Goal: Information Seeking & Learning: Learn about a topic

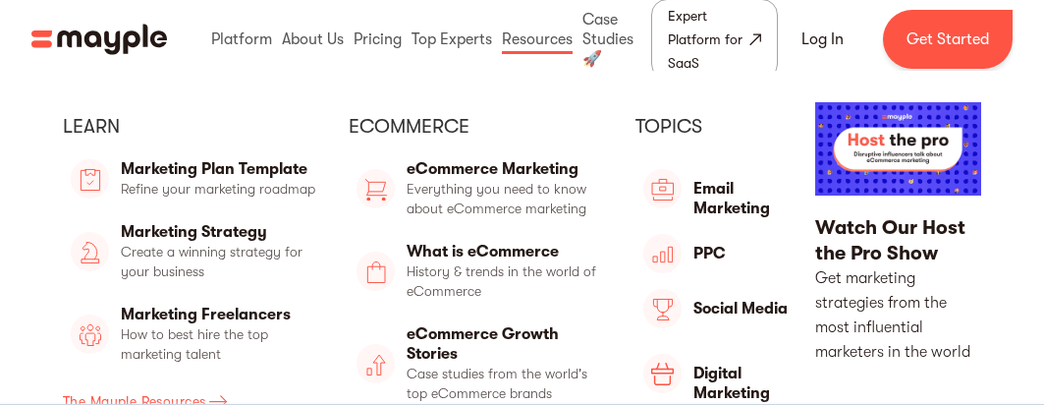
scroll to position [4430, 0]
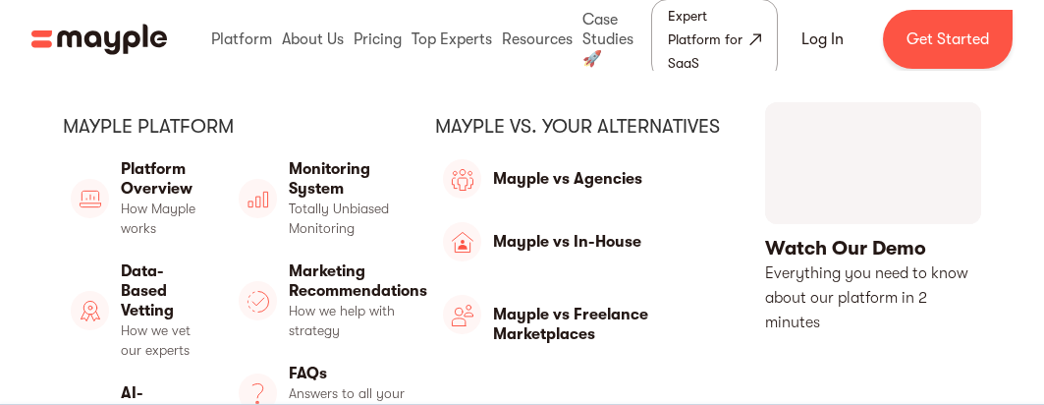
click at [254, 93] on div "Mayple platform Platform Overview Platform Overview How Mayple works Data-Based…" at bounding box center [522, 321] width 1044 height 501
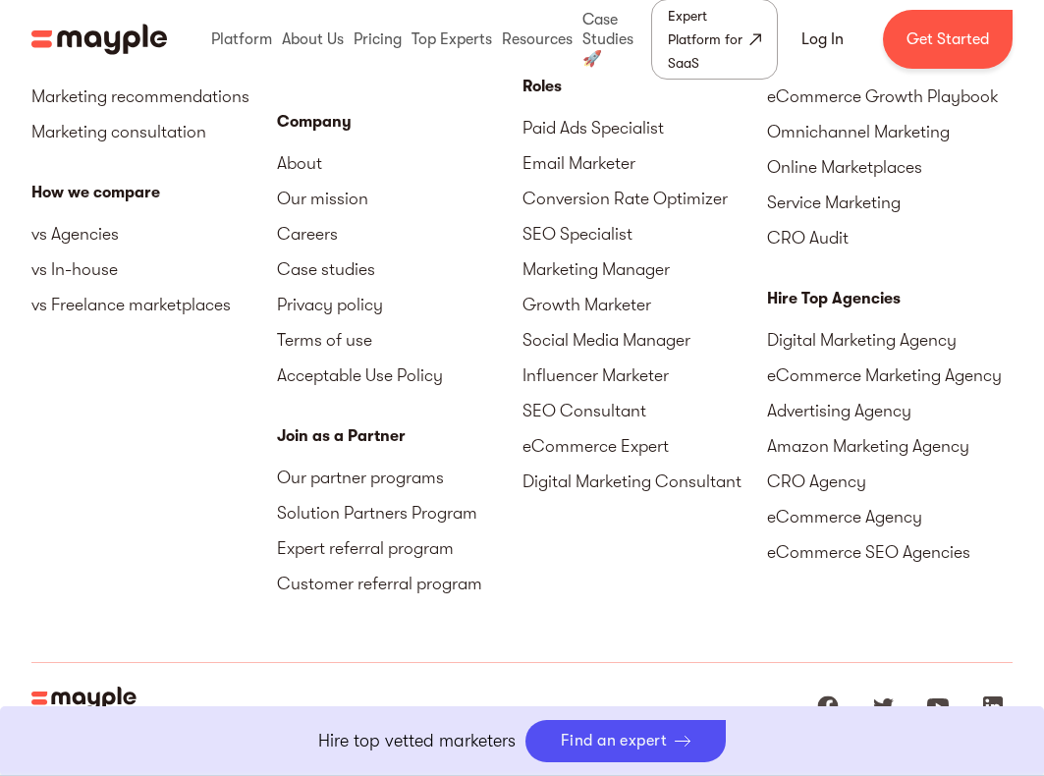
scroll to position [6439, 0]
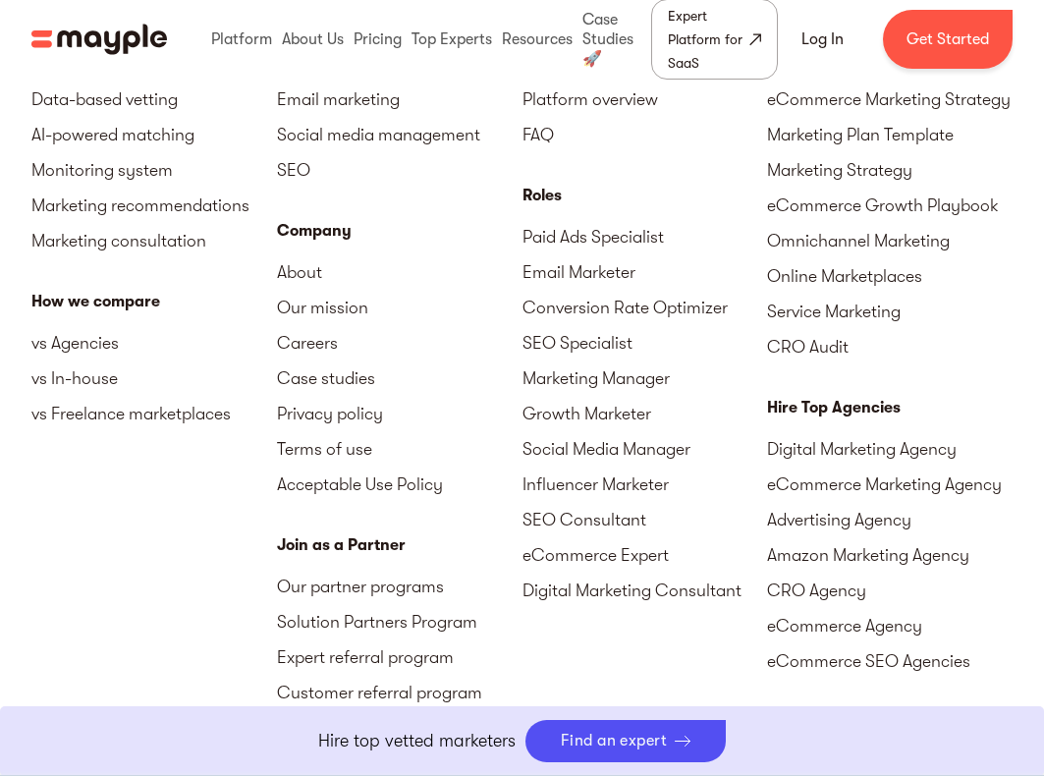
click at [606, 404] on div "Marketing Talent Why work with Mayple Platform overview FAQ Roles Paid Ads Spec…" at bounding box center [644, 376] width 245 height 731
click at [642, 290] on link "Conversion Rate Optimizer" at bounding box center [644, 307] width 245 height 35
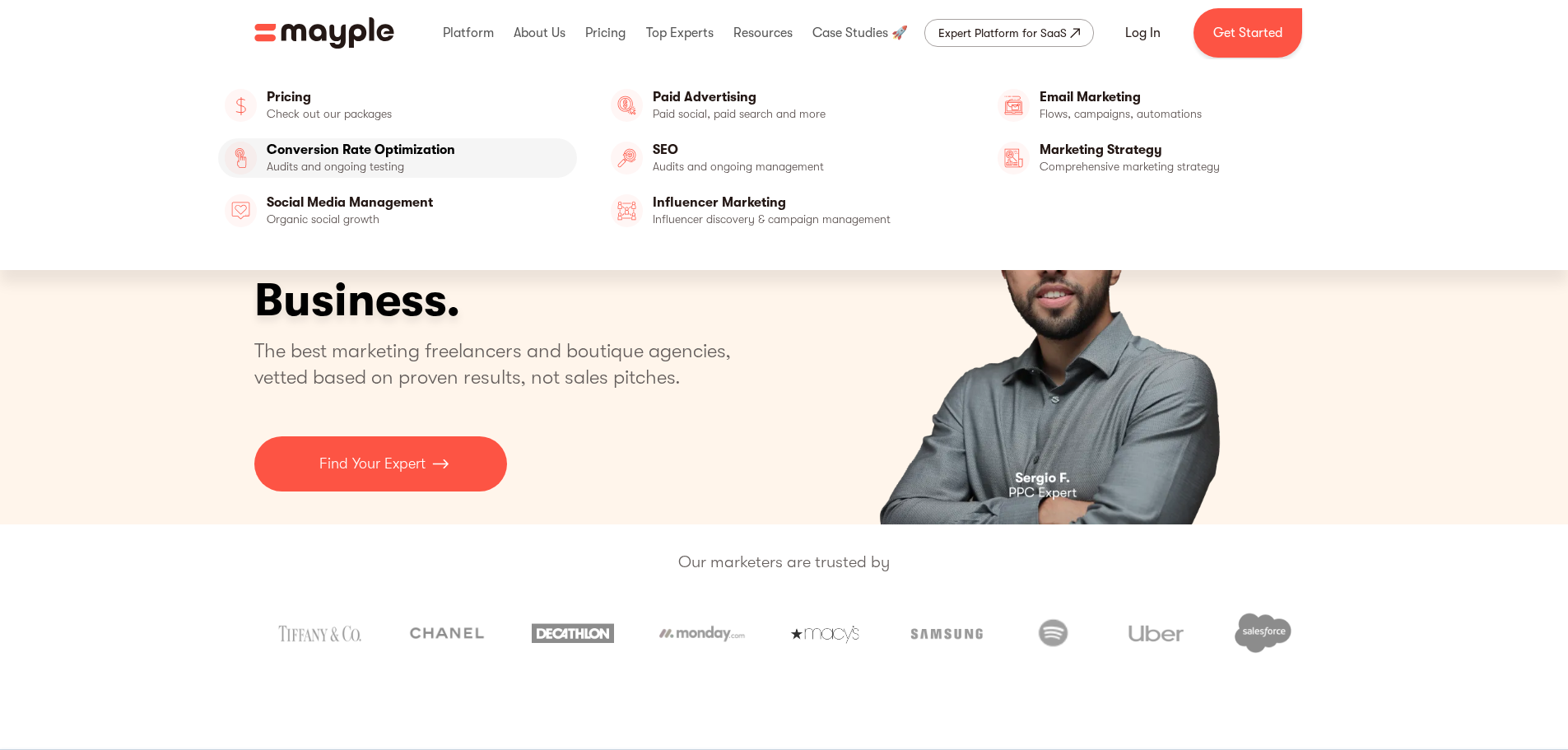
click at [349, 145] on link "Conversion Rate Optimization" at bounding box center [397, 158] width 360 height 39
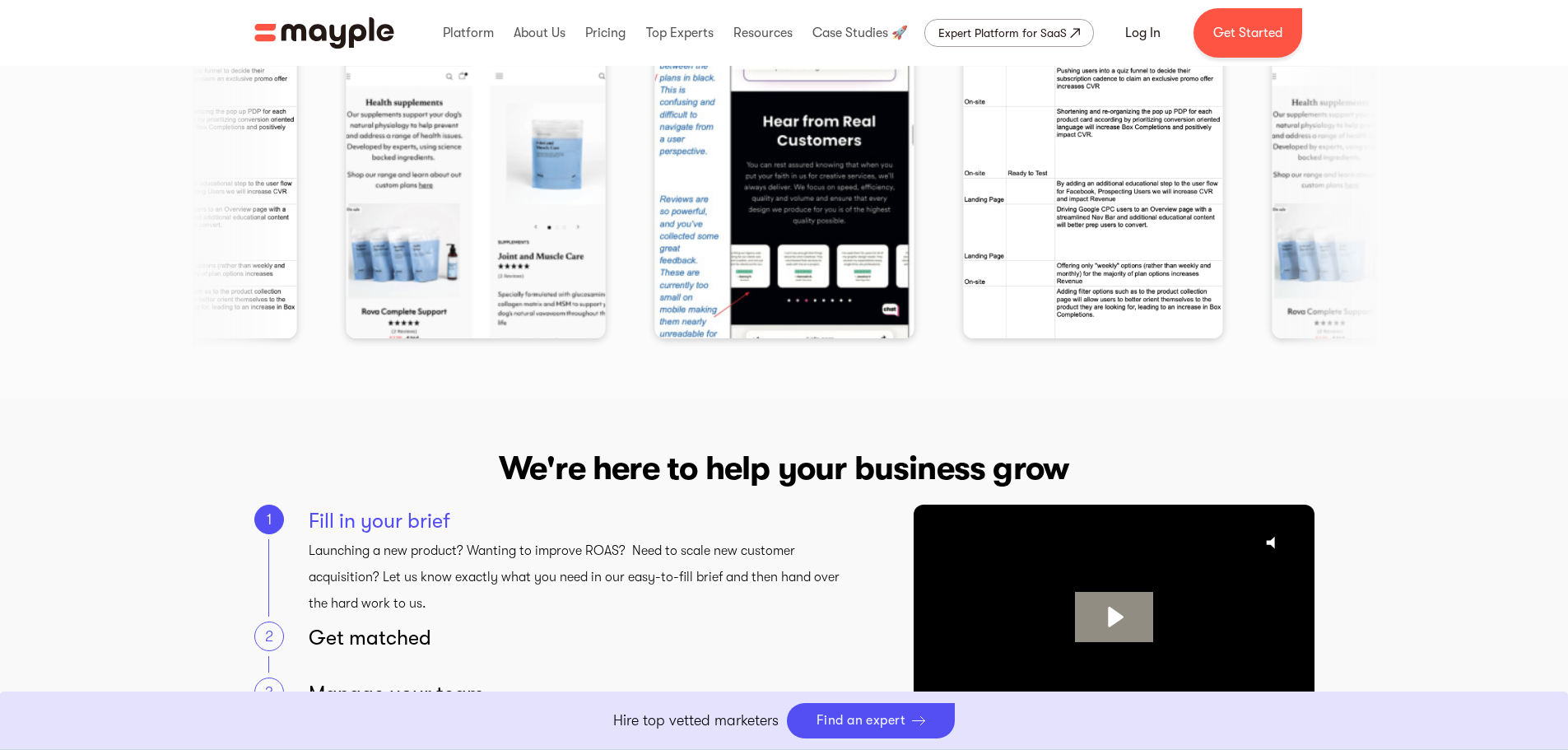
scroll to position [2469, 0]
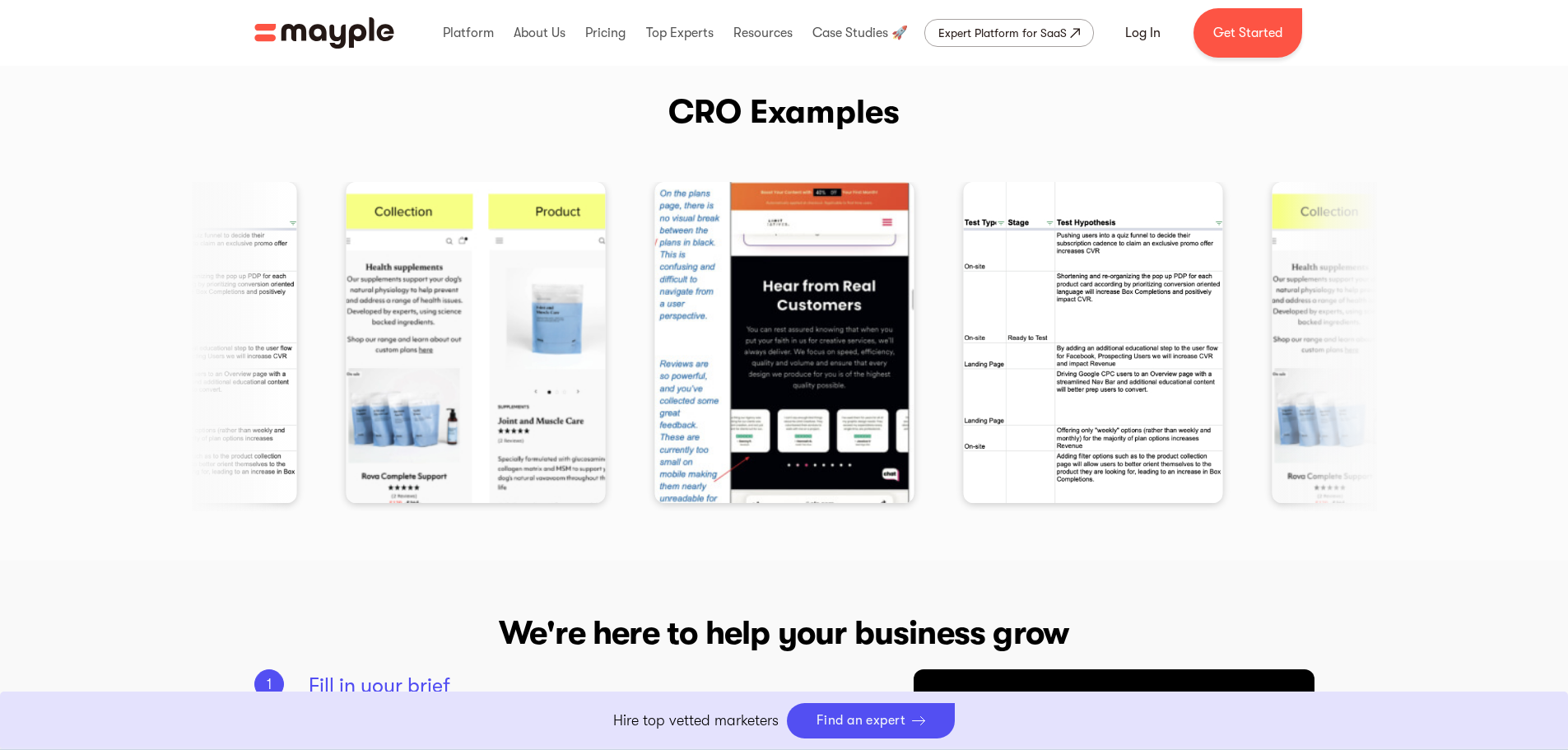
click at [484, 365] on img "3 / 3" at bounding box center [474, 342] width 259 height 321
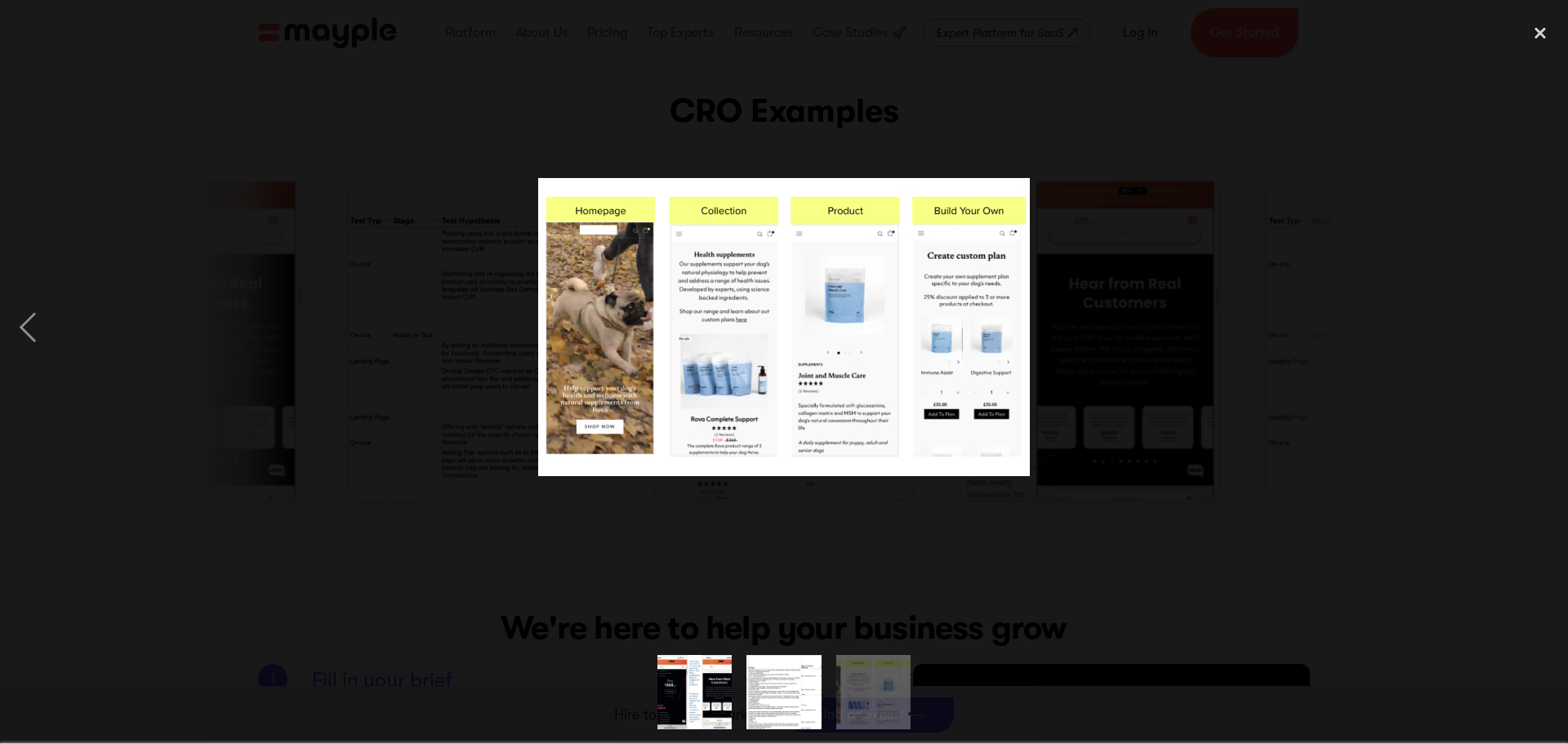
click at [1188, 335] on div at bounding box center [784, 327] width 1568 height 624
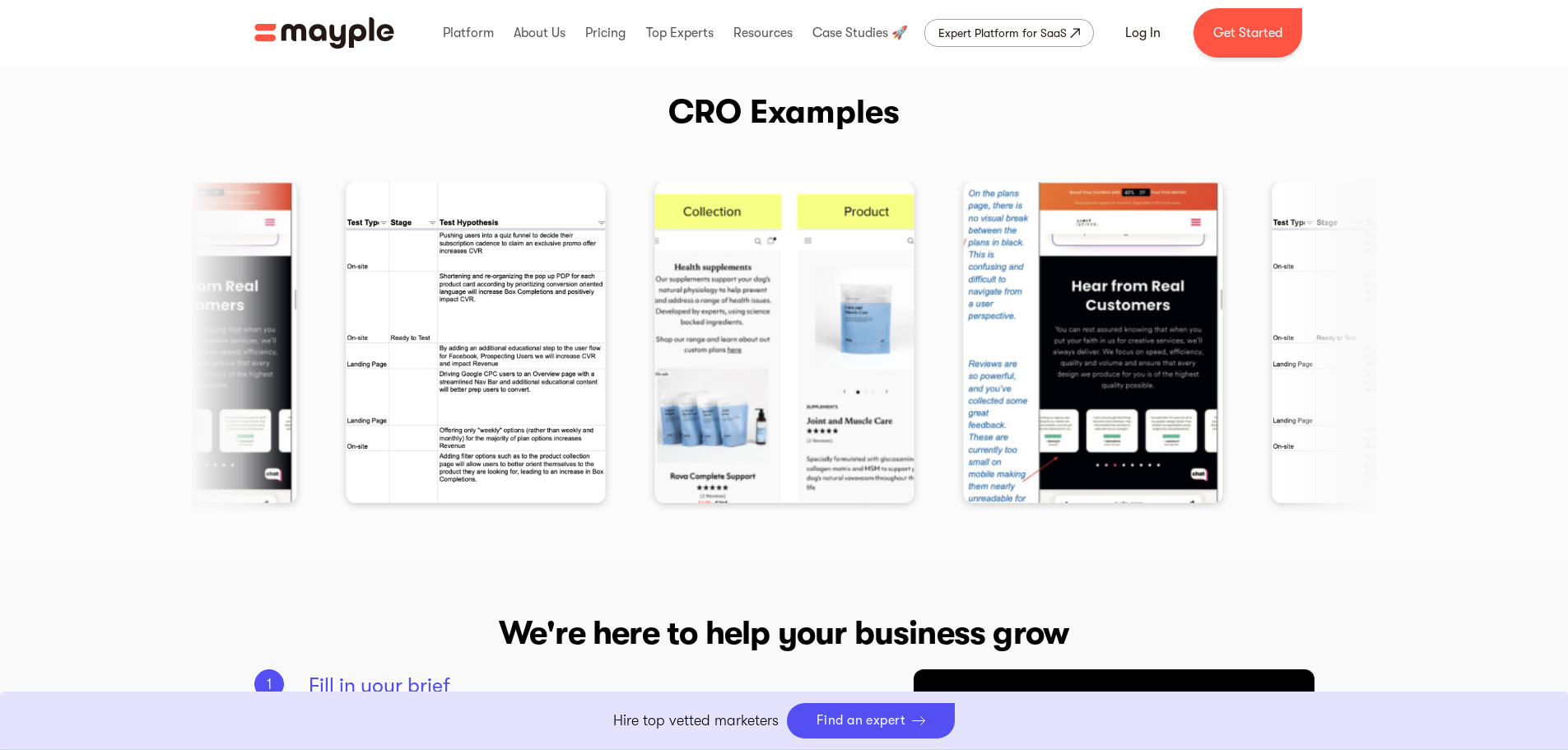
click at [496, 298] on img "2 / 3" at bounding box center [474, 342] width 259 height 321
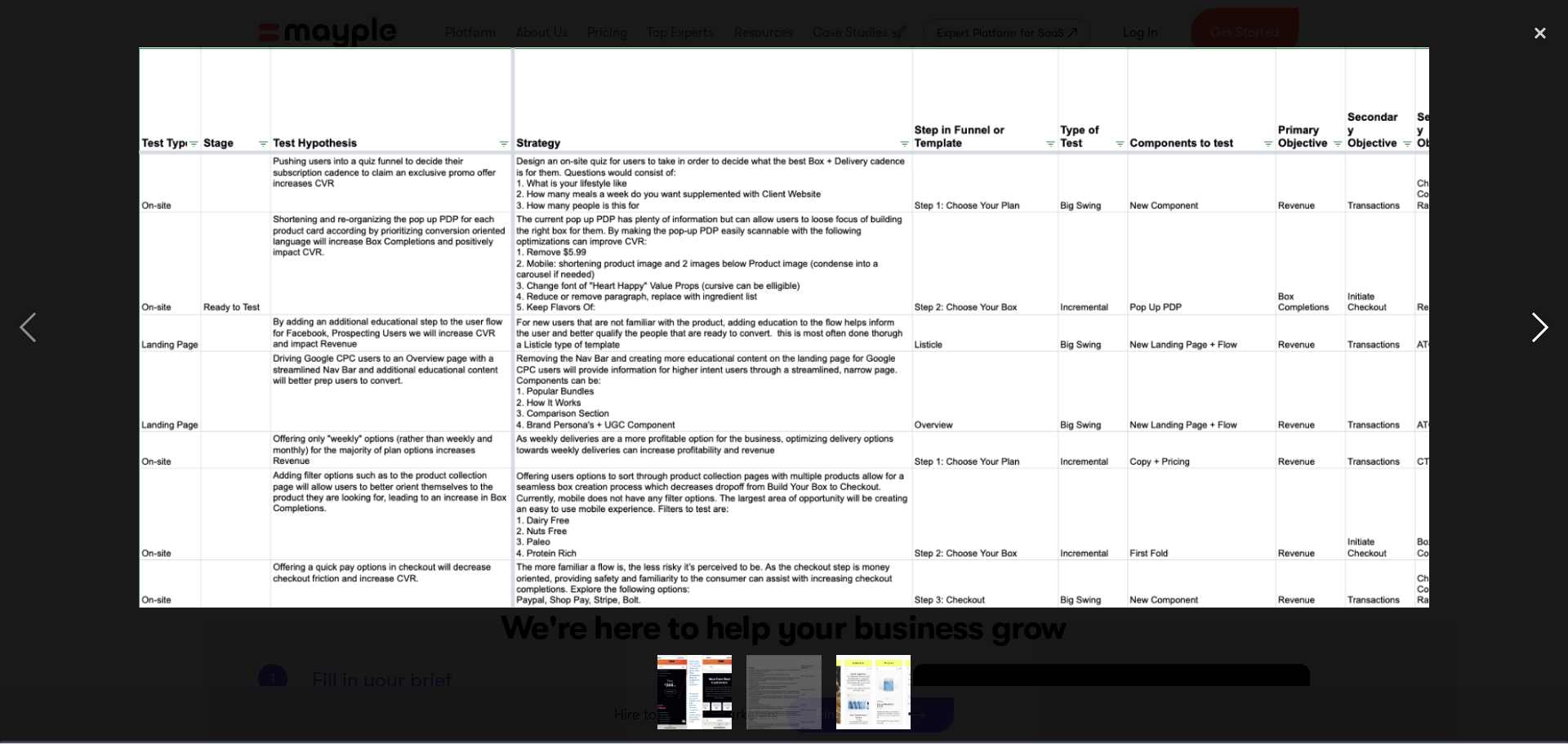
click at [1515, 431] on div "next image" at bounding box center [1541, 327] width 56 height 624
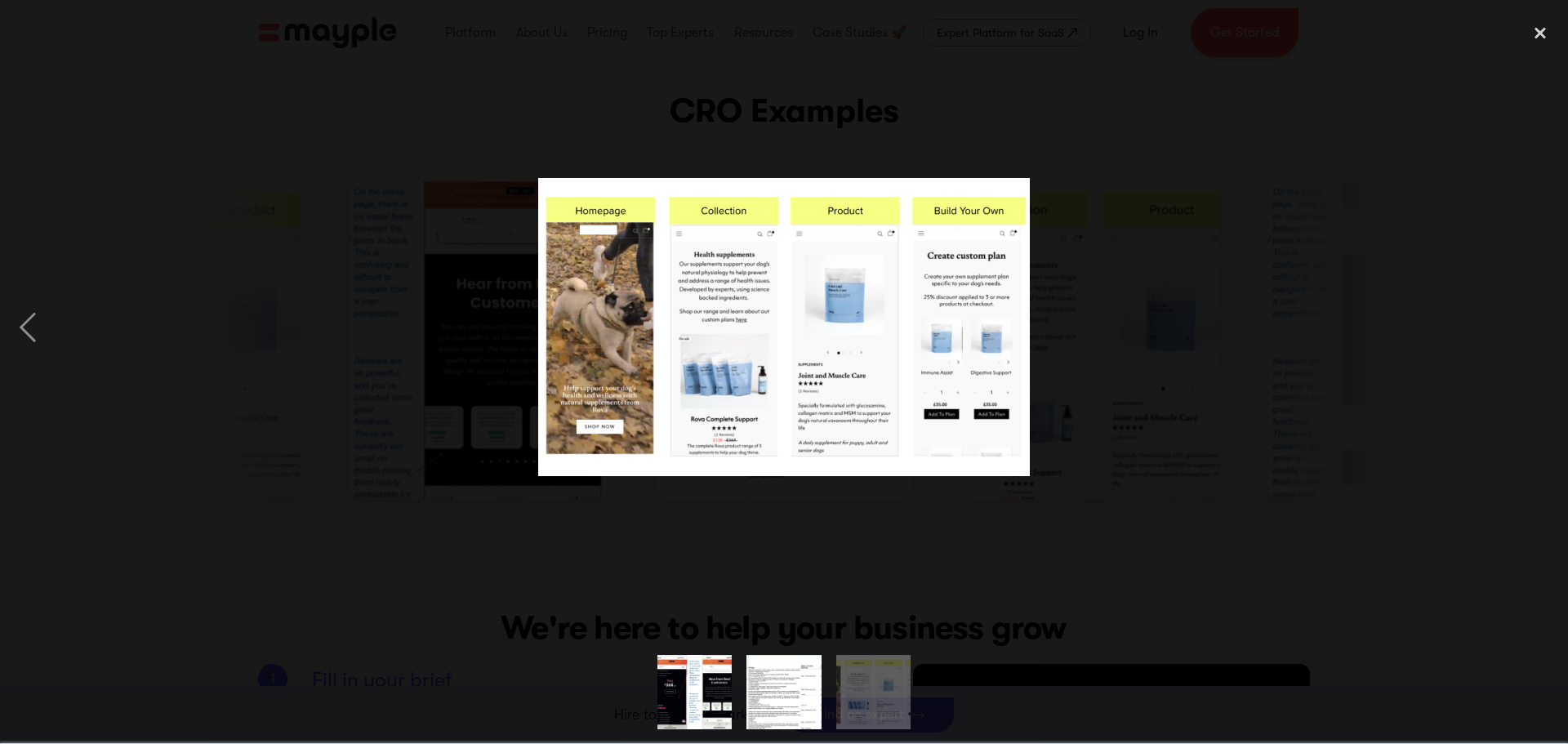
click at [1416, 357] on div at bounding box center [784, 327] width 1568 height 624
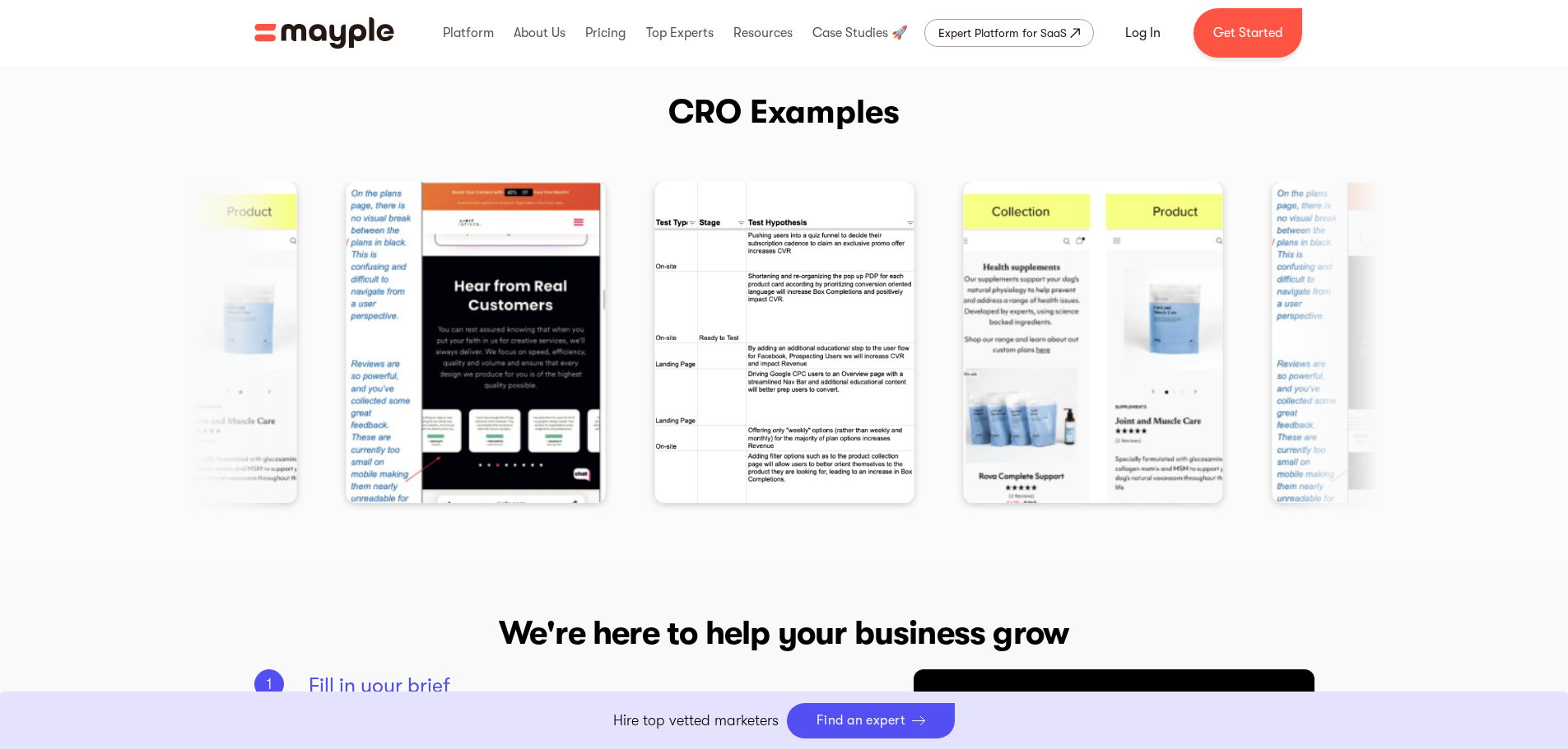
click at [1281, 349] on div at bounding box center [784, 346] width 1185 height 329
click at [1311, 334] on div at bounding box center [784, 346] width 1185 height 329
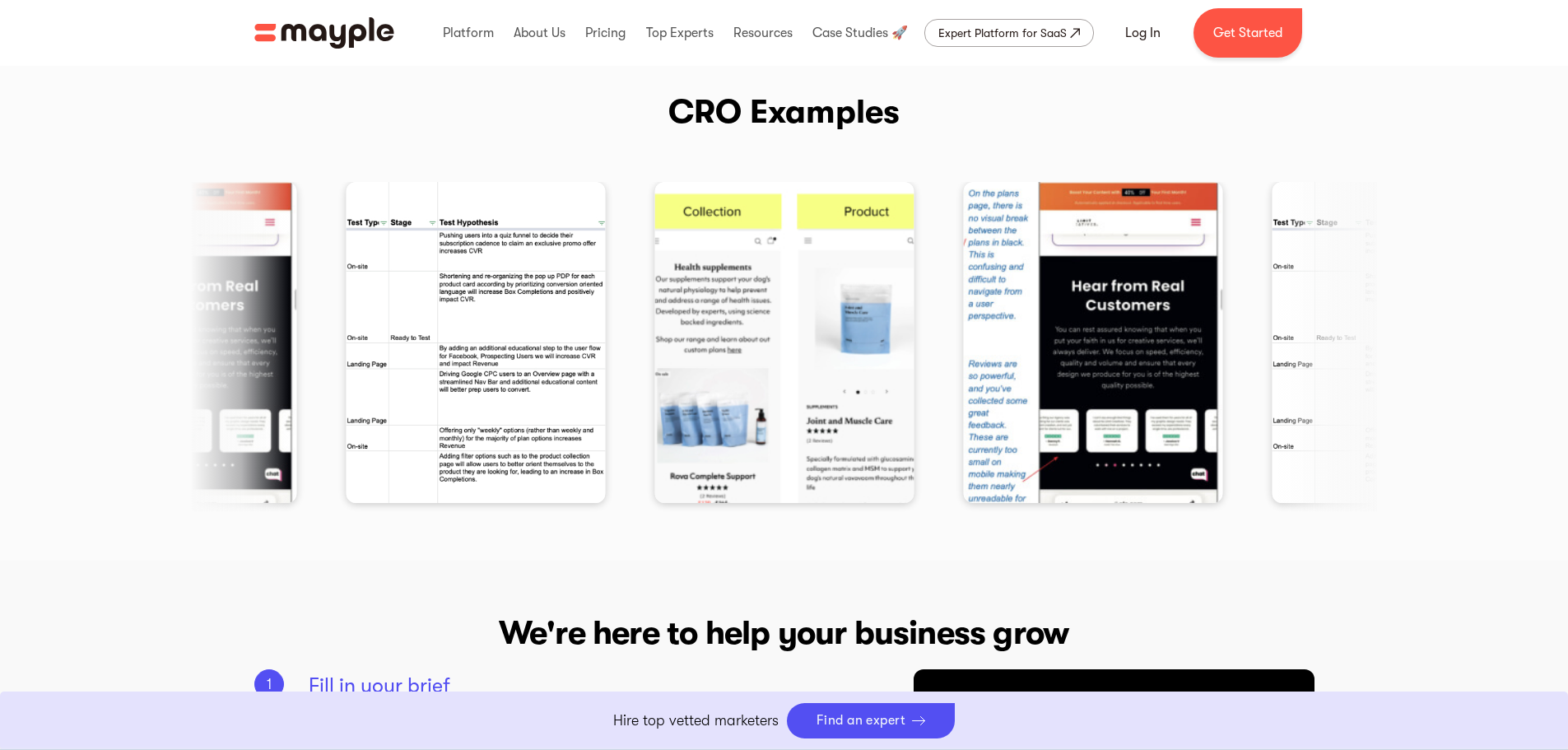
click at [1090, 344] on img "1 / 3" at bounding box center [1092, 342] width 259 height 321
click at [1026, 344] on img "1 / 3" at bounding box center [1092, 342] width 259 height 321
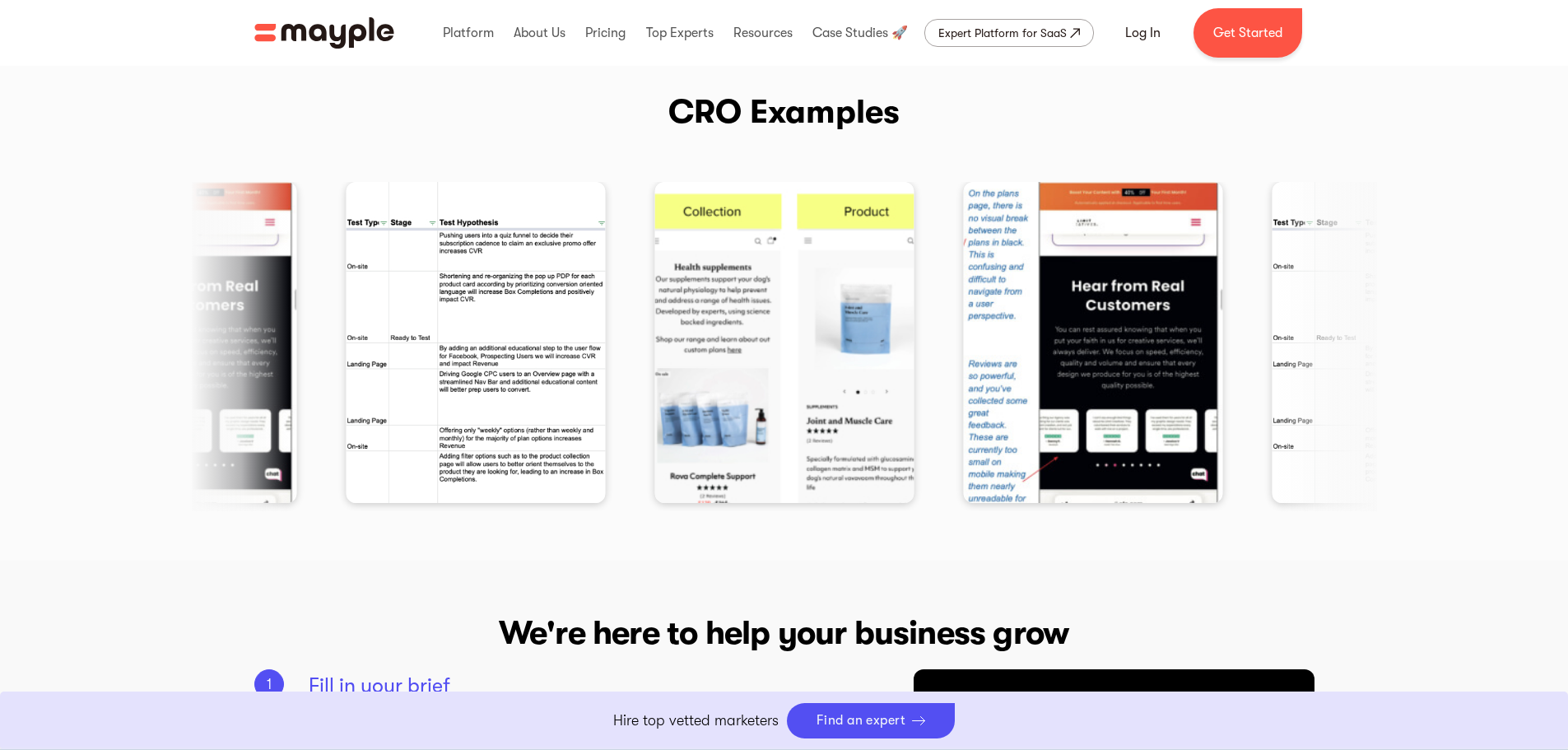
click at [1019, 345] on img "1 / 3" at bounding box center [1092, 342] width 259 height 321
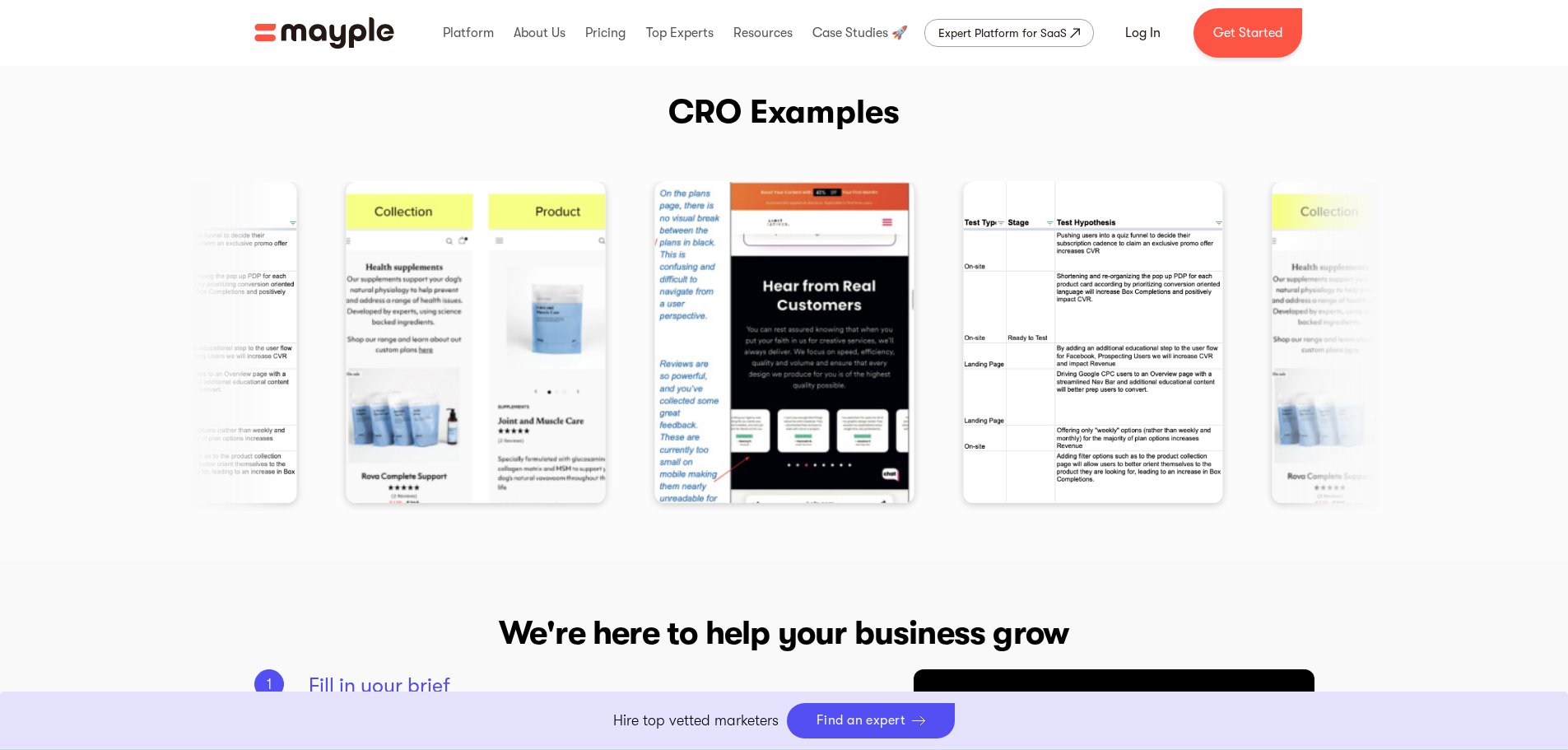
click at [1201, 392] on img "2 / 3" at bounding box center [1092, 342] width 259 height 321
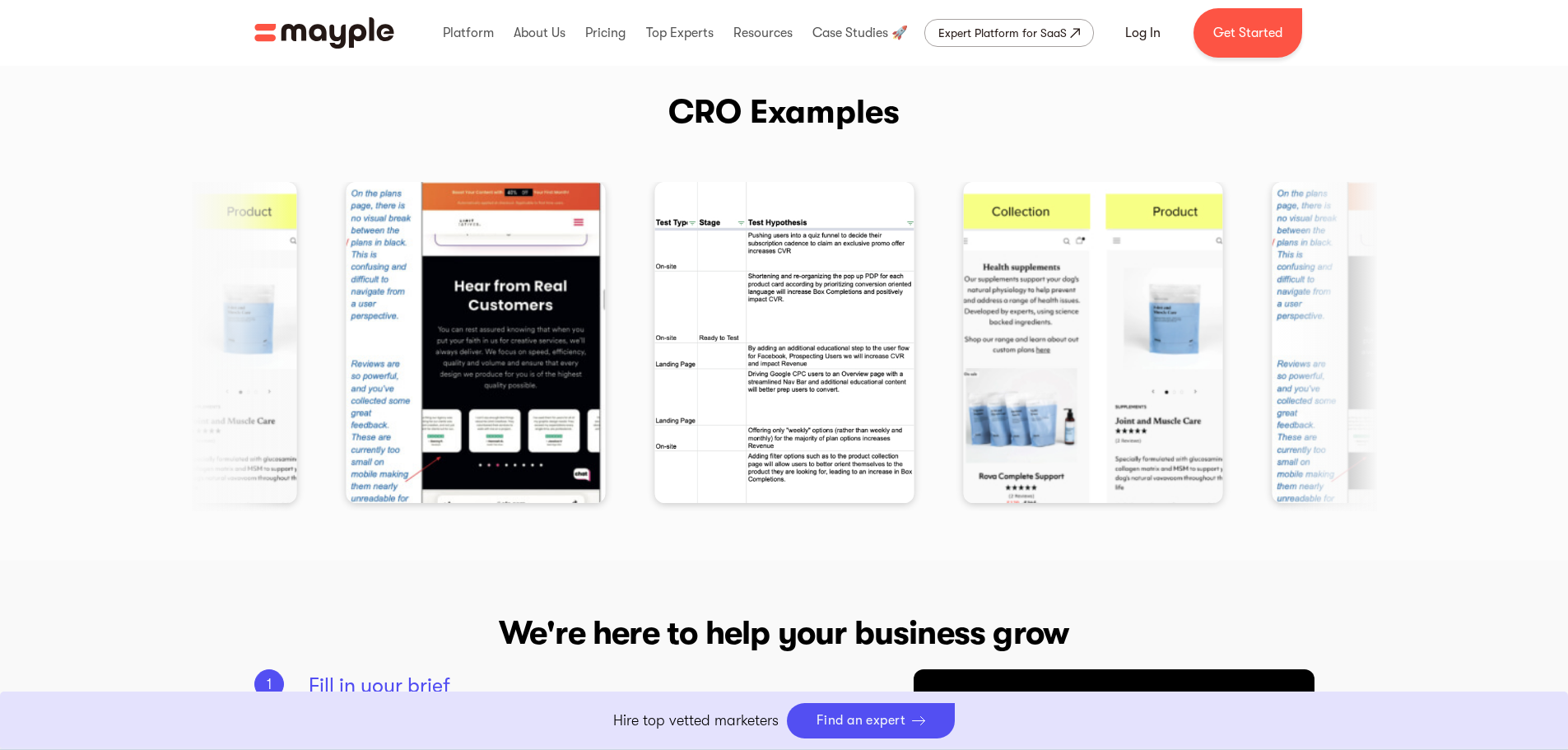
click at [605, 396] on div at bounding box center [13, 346] width 1185 height 329
click at [1131, 396] on img "3 / 3" at bounding box center [1092, 342] width 259 height 321
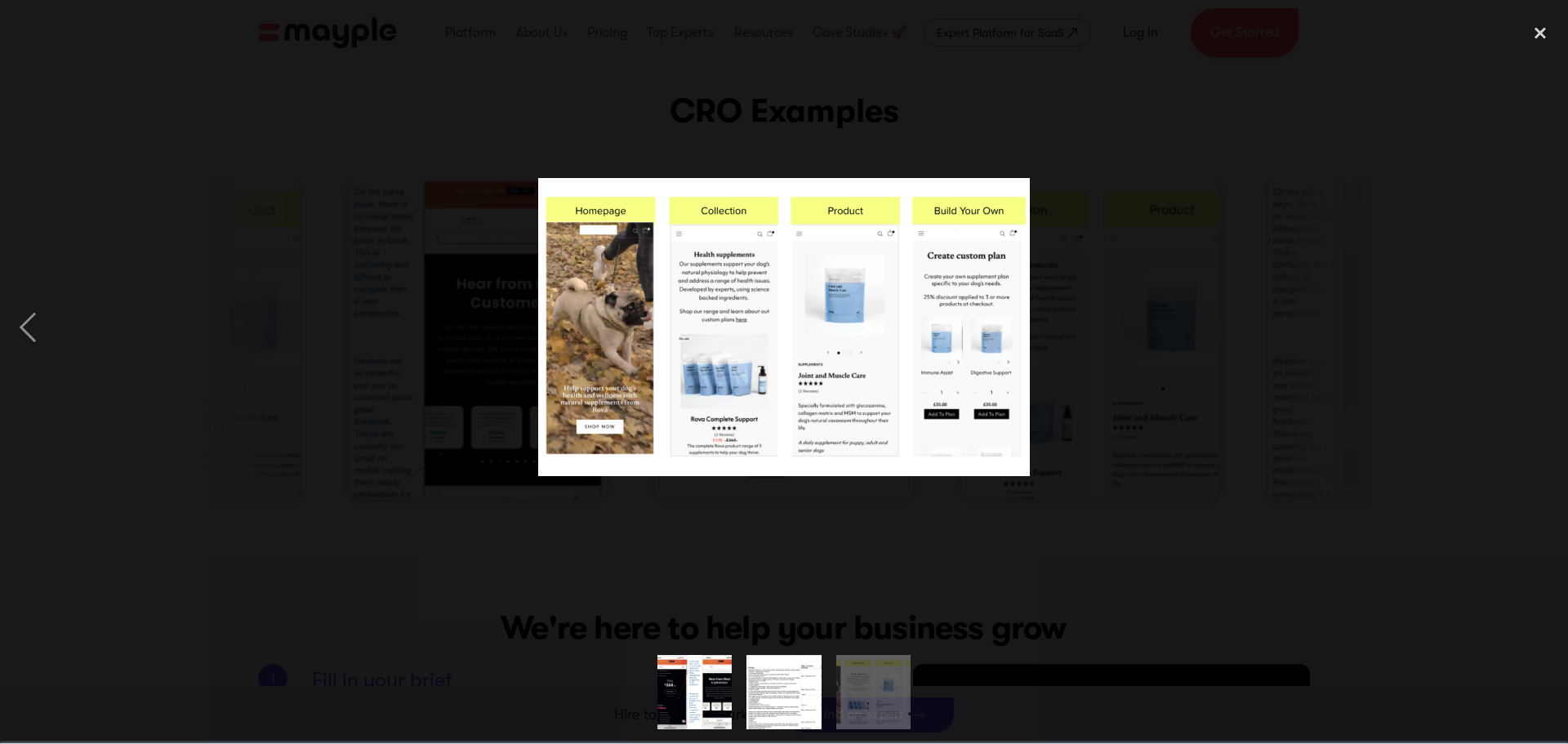
click at [758, 571] on div at bounding box center [784, 327] width 1568 height 624
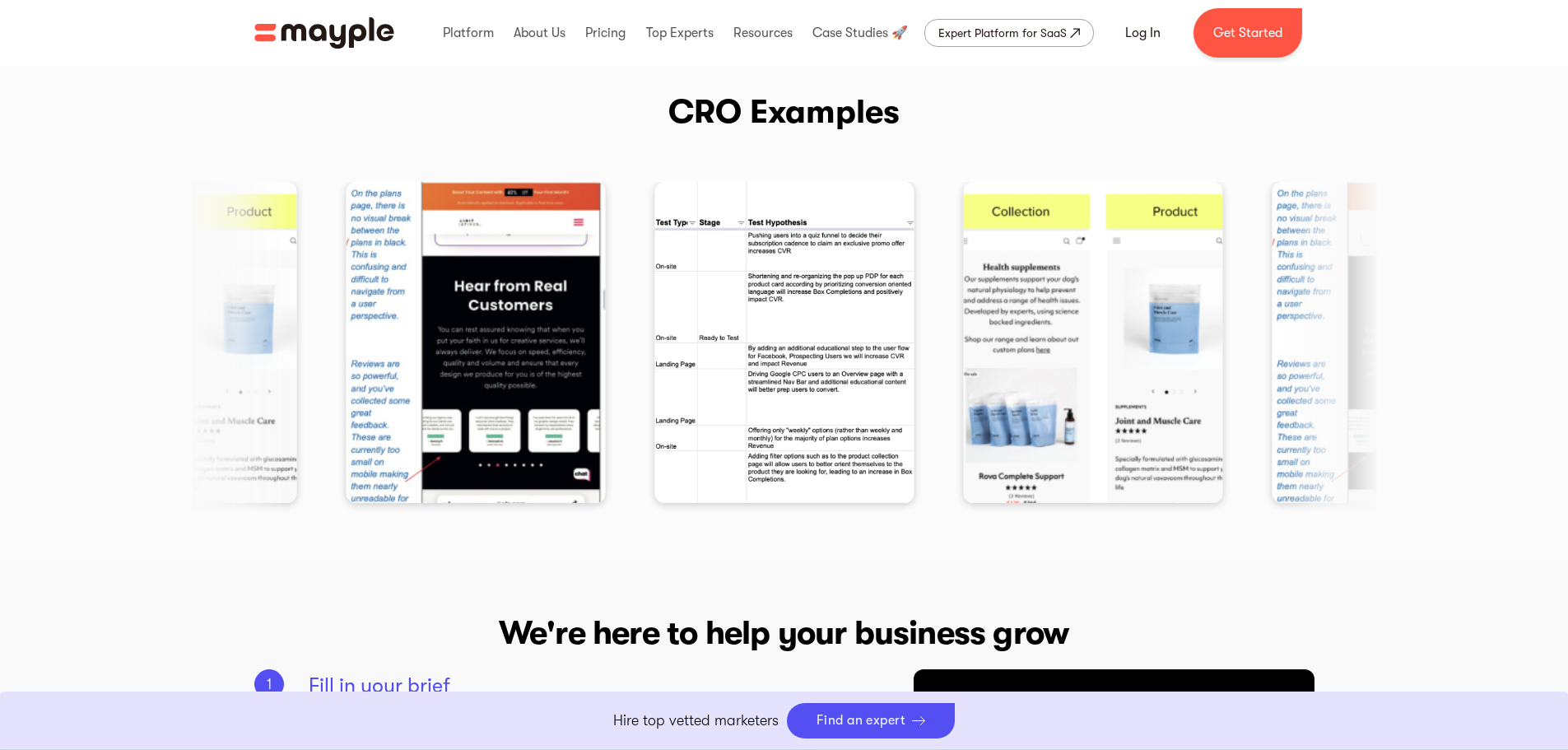
click at [675, 375] on img "2 / 3" at bounding box center [784, 342] width 259 height 321
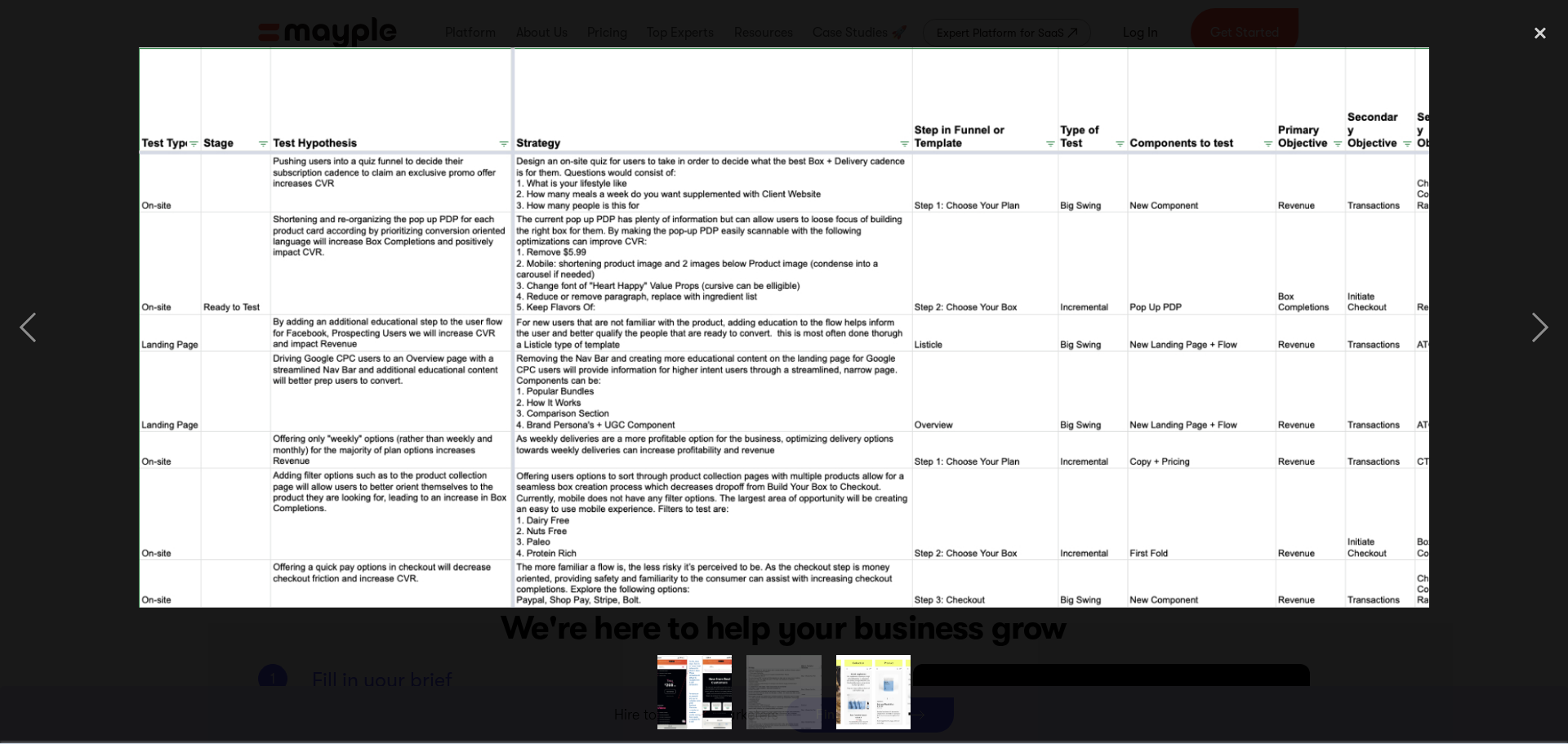
click at [670, 372] on img at bounding box center [784, 328] width 1290 height 560
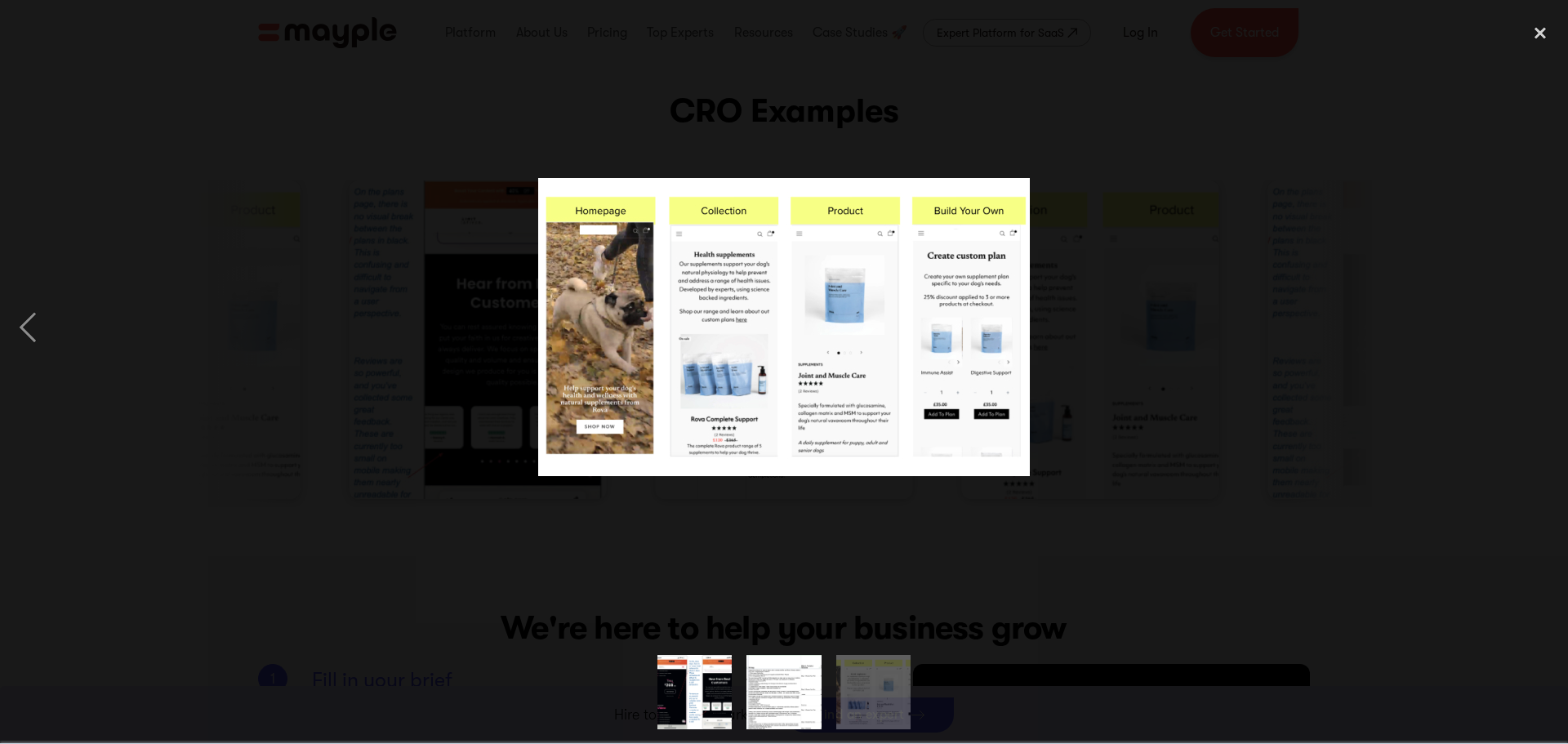
click at [525, 628] on div at bounding box center [784, 327] width 1568 height 624
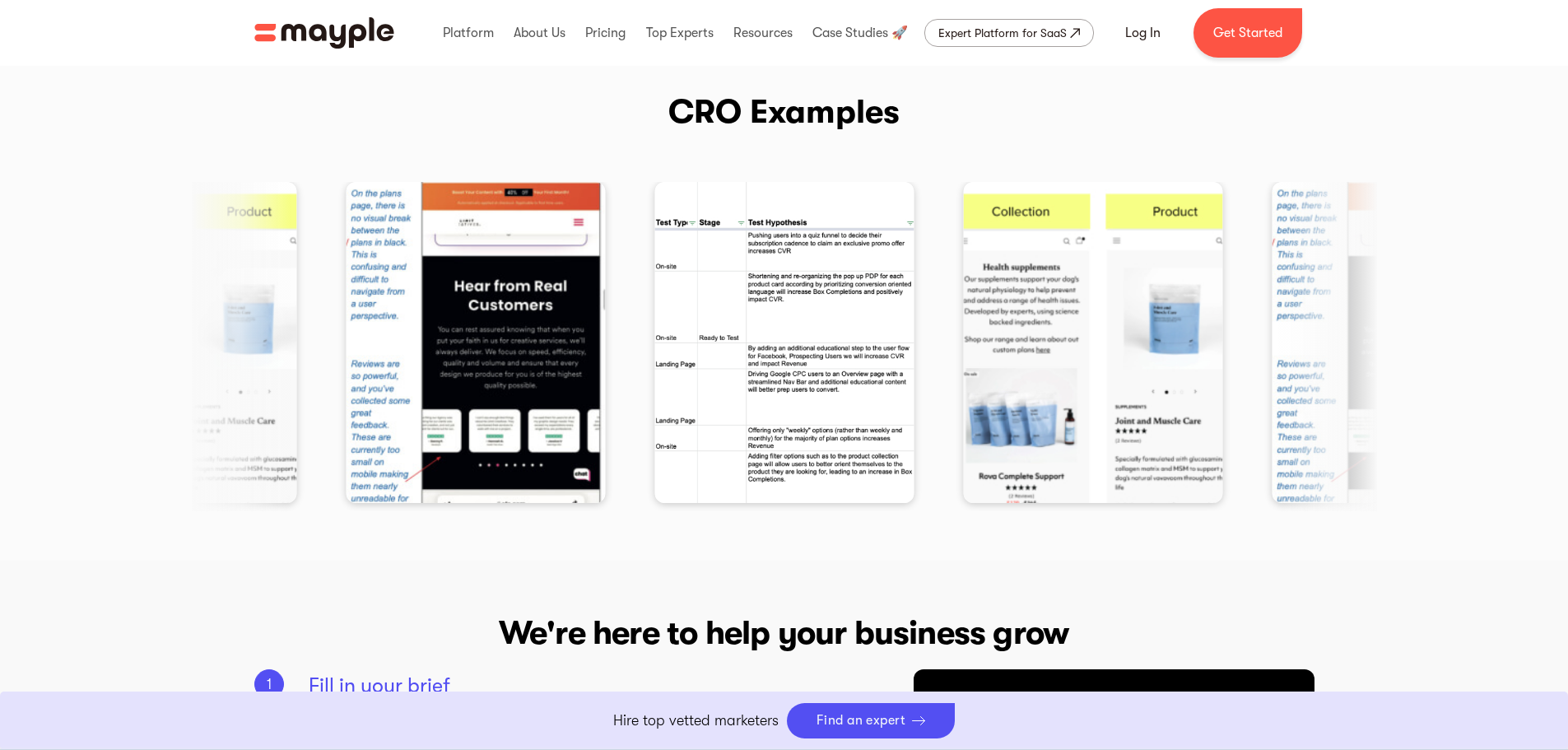
click at [415, 374] on img "1 / 3" at bounding box center [474, 342] width 259 height 321
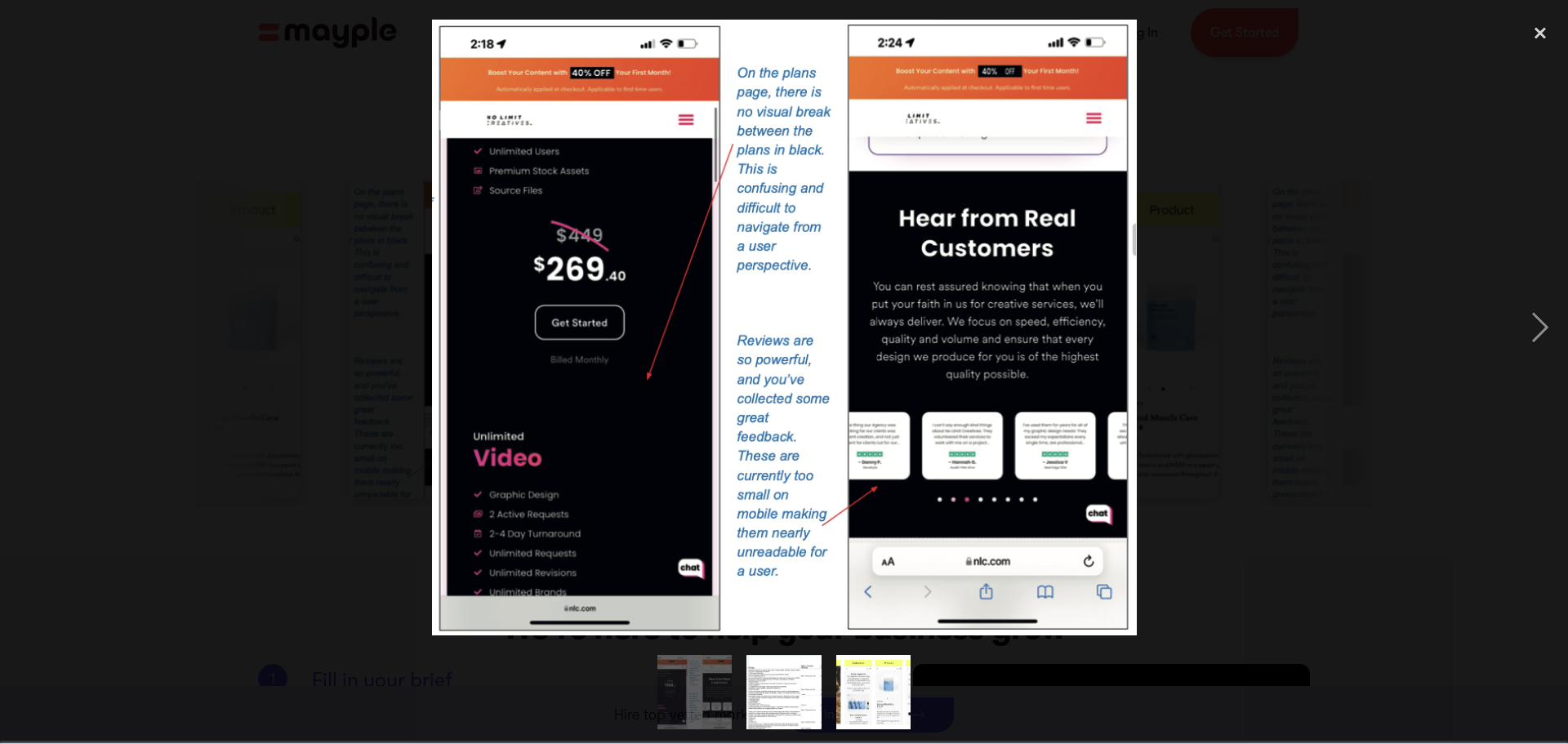
click at [1323, 280] on div at bounding box center [784, 327] width 1568 height 624
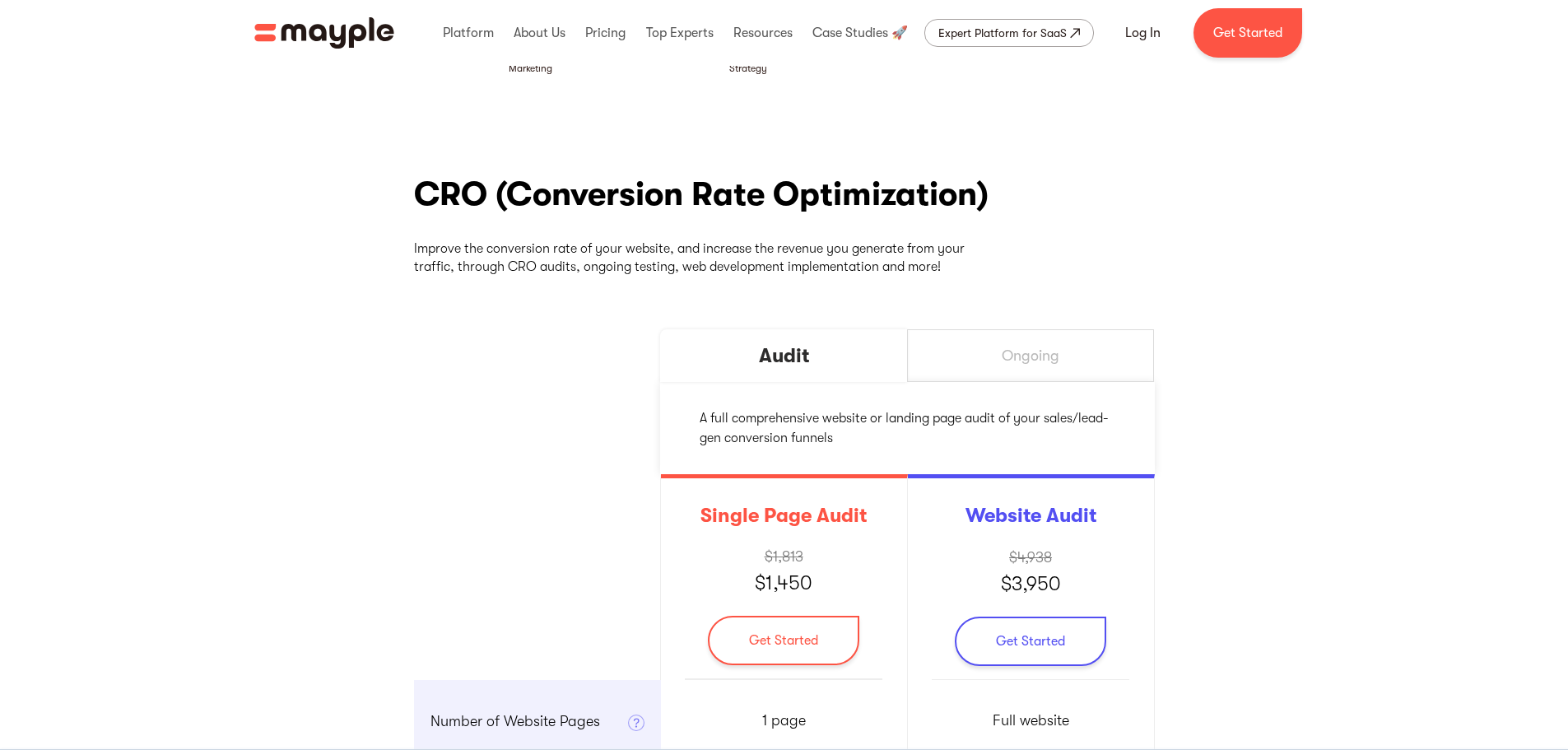
scroll to position [82, 0]
click at [1030, 365] on div "Ongoing" at bounding box center [1030, 356] width 58 height 19
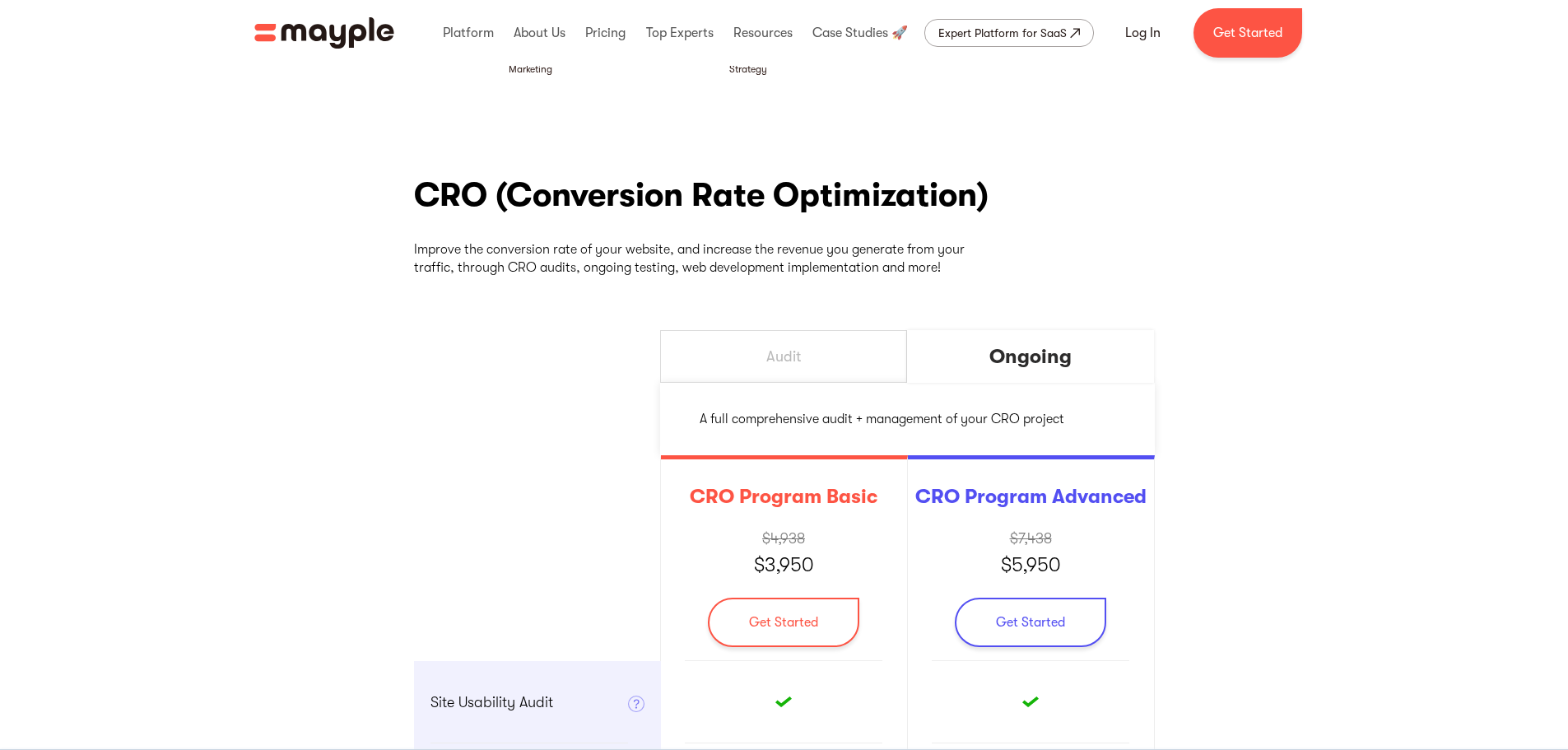
click at [796, 355] on div "Audit" at bounding box center [783, 356] width 34 height 19
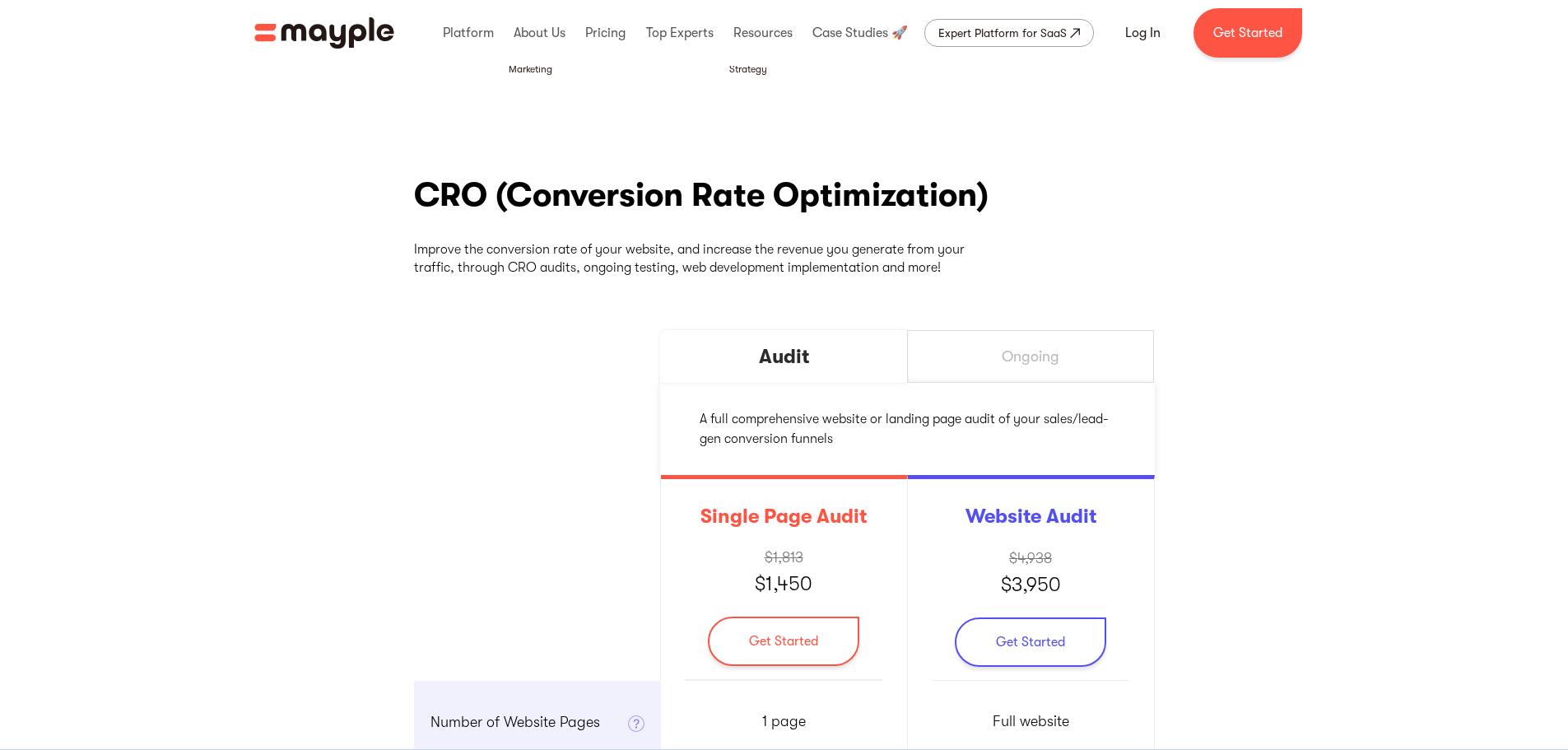
click at [1084, 380] on div "Ongoing" at bounding box center [1030, 356] width 247 height 53
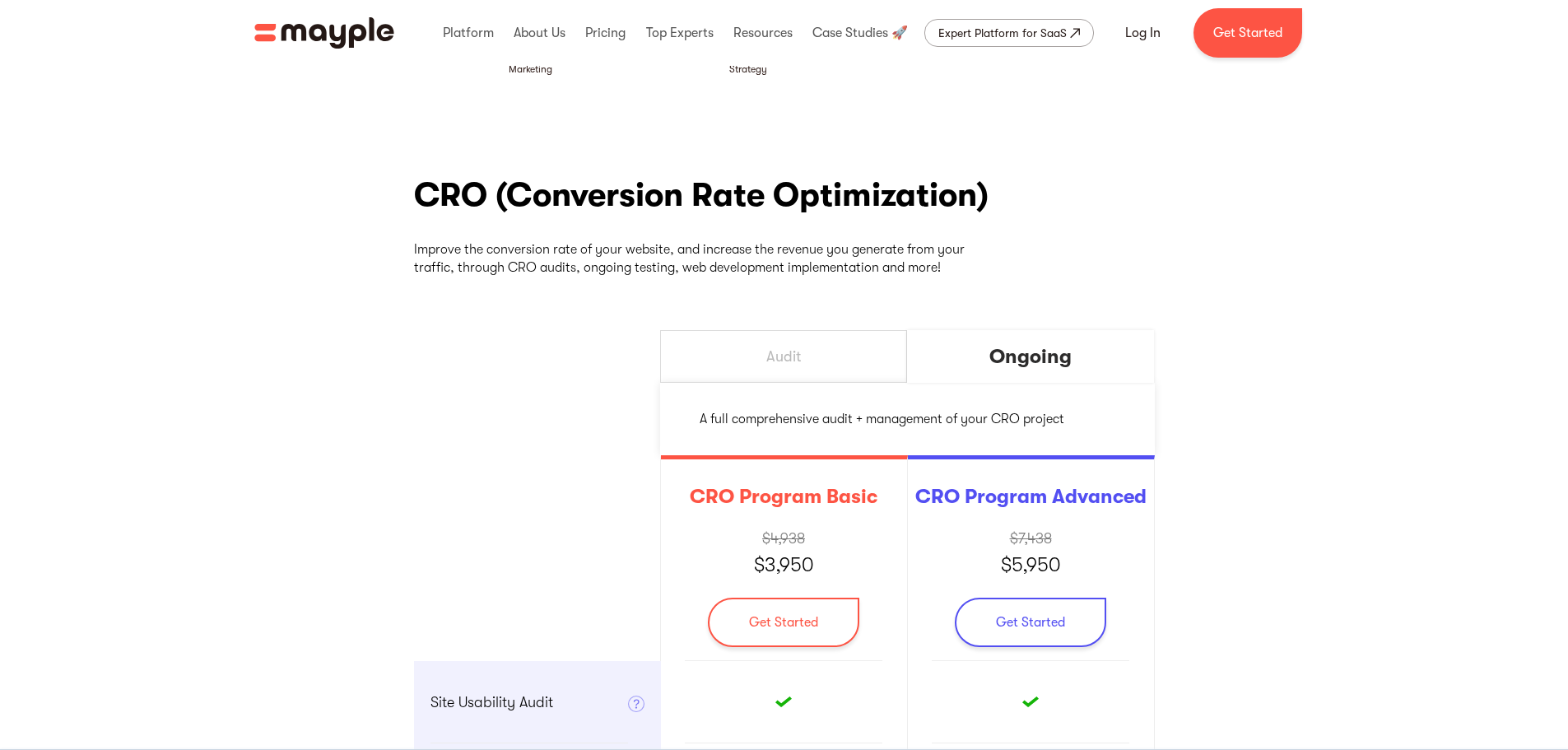
click at [862, 353] on div "Audit" at bounding box center [784, 356] width 247 height 53
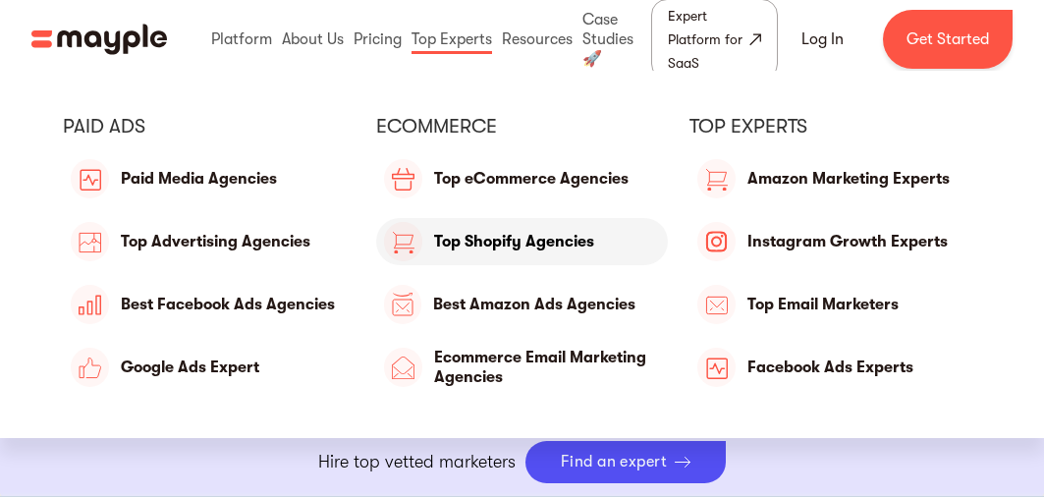
scroll to position [5283, 0]
